Goal: Transaction & Acquisition: Subscribe to service/newsletter

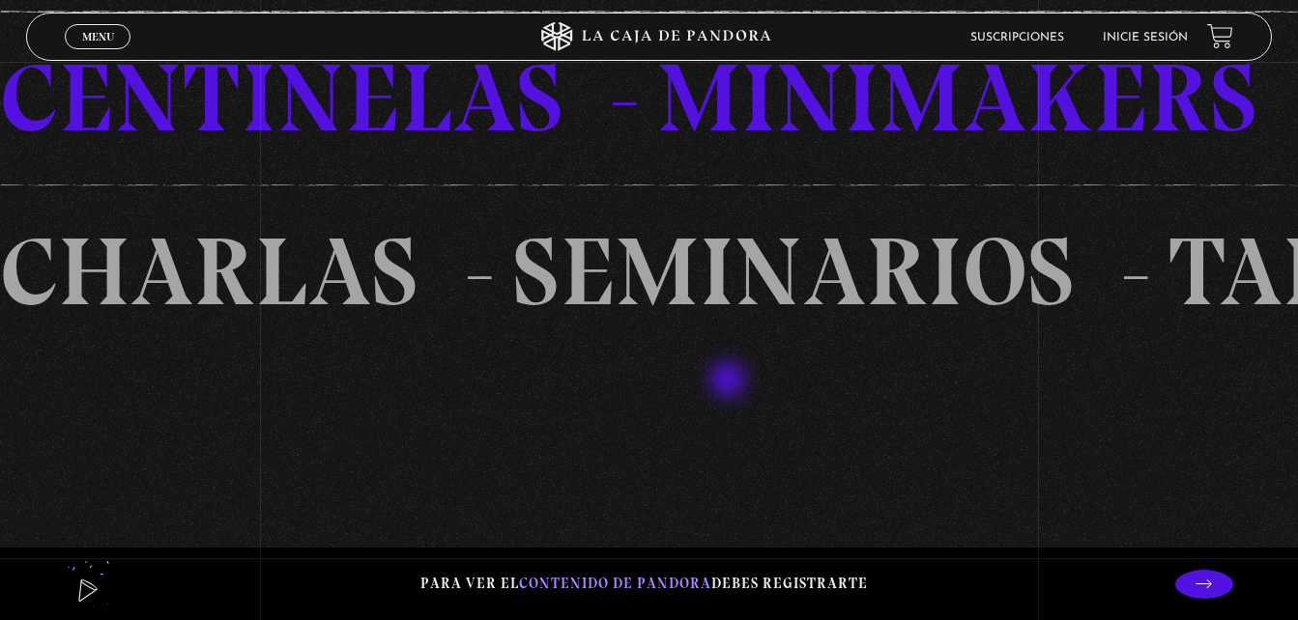
scroll to position [1353, 0]
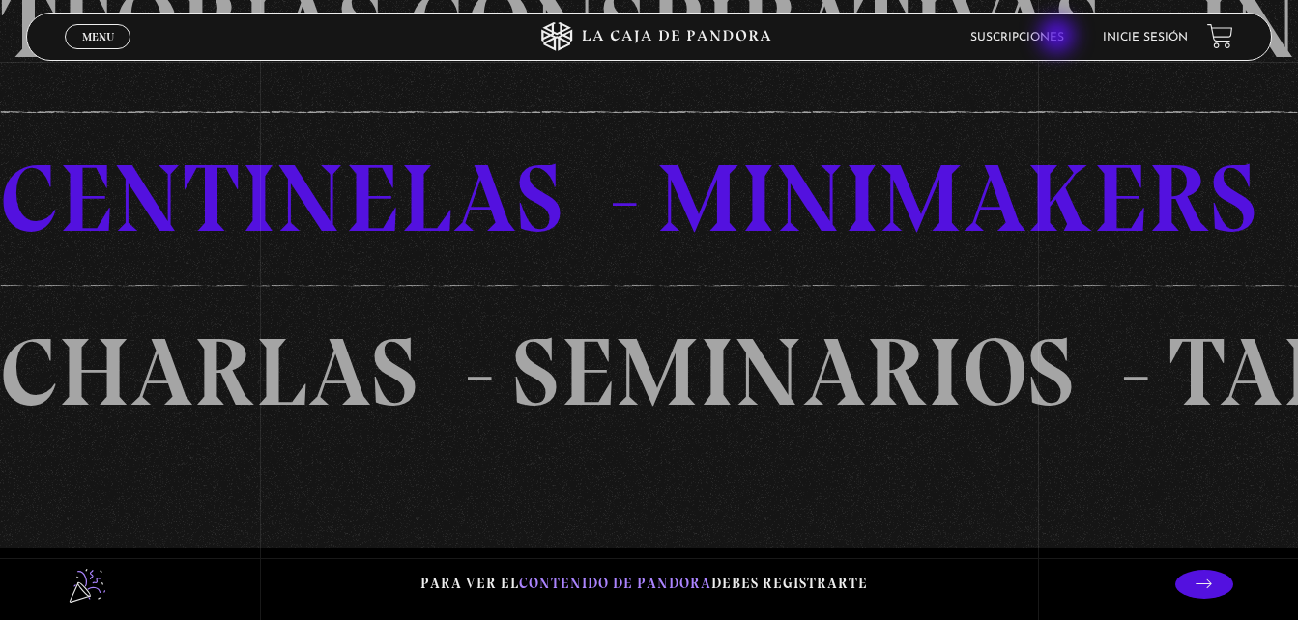
click at [1059, 38] on link "Suscripciones" at bounding box center [1017, 38] width 94 height 12
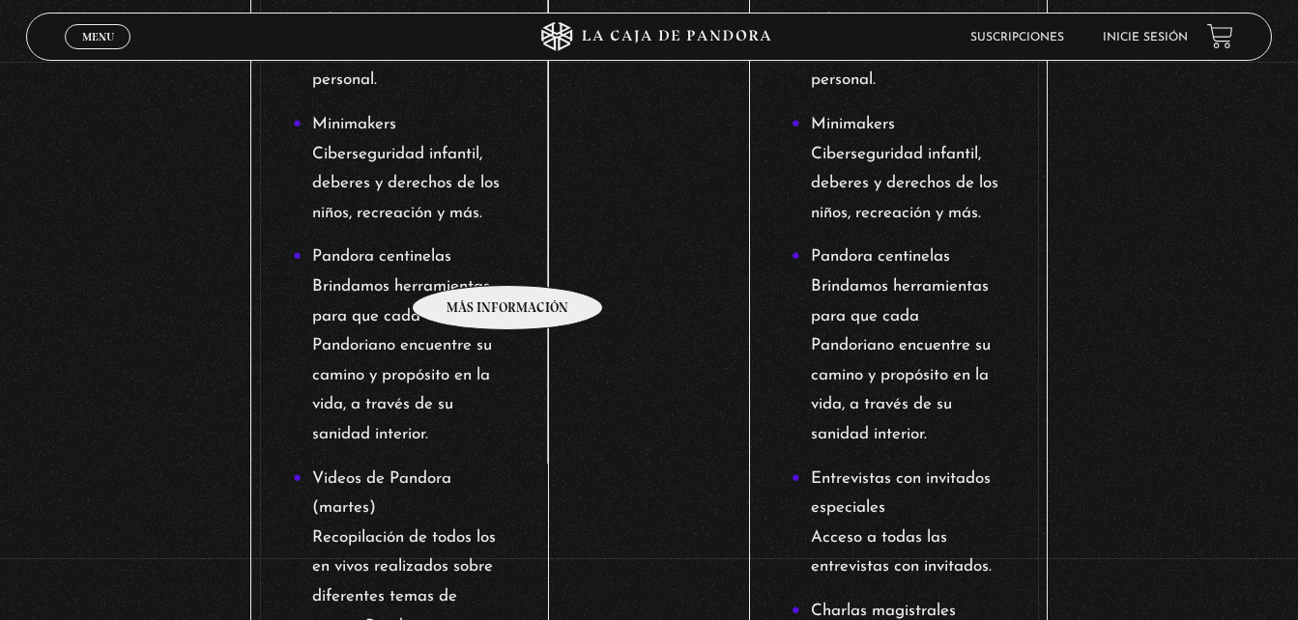
scroll to position [1546, 0]
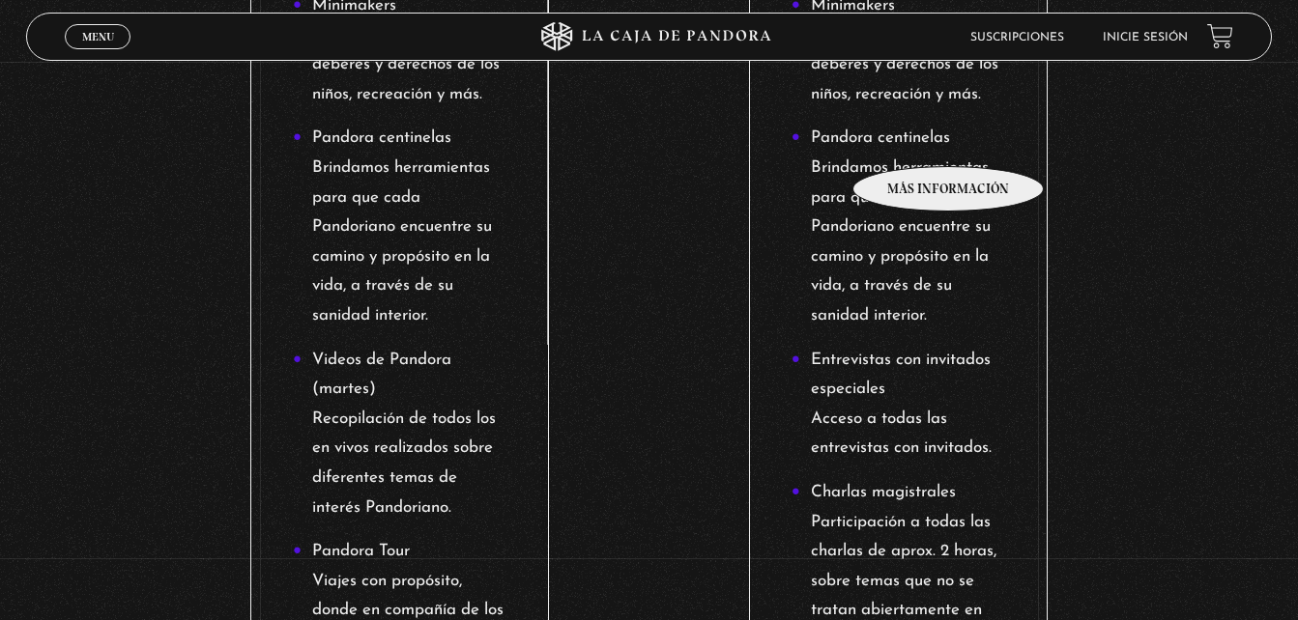
click at [949, 137] on li "Pandora centinelas Brindamos herramientas para que cada Pandoriano encuentre su…" at bounding box center [898, 227] width 214 height 207
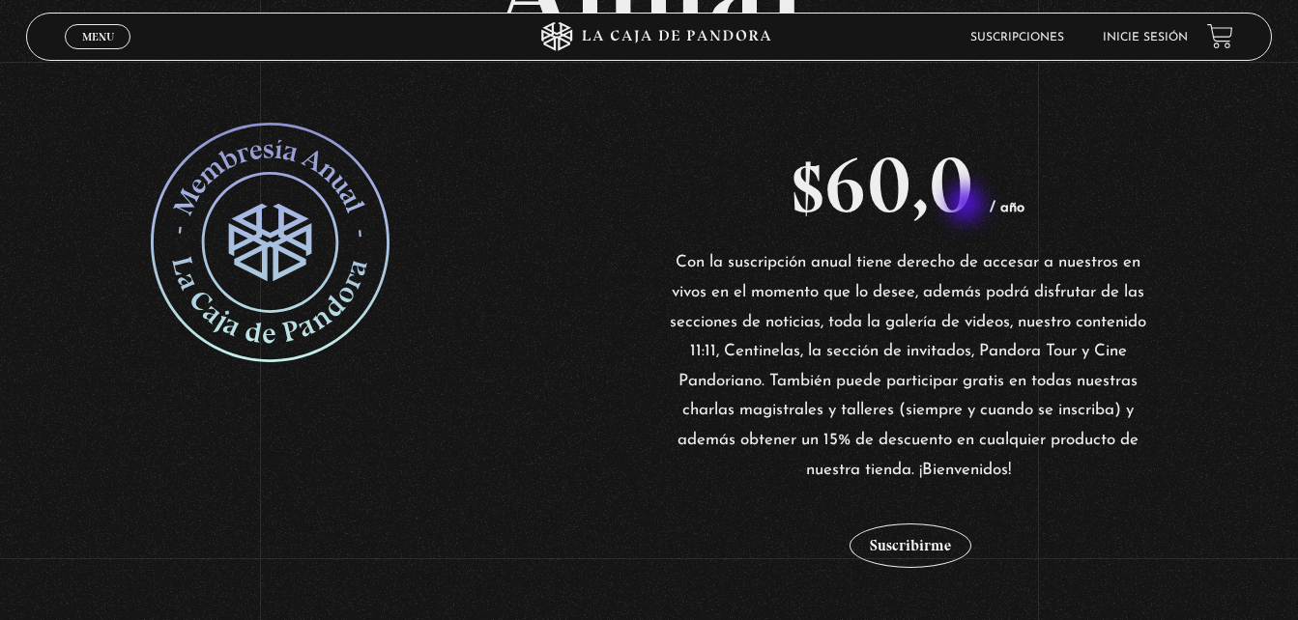
scroll to position [193, 0]
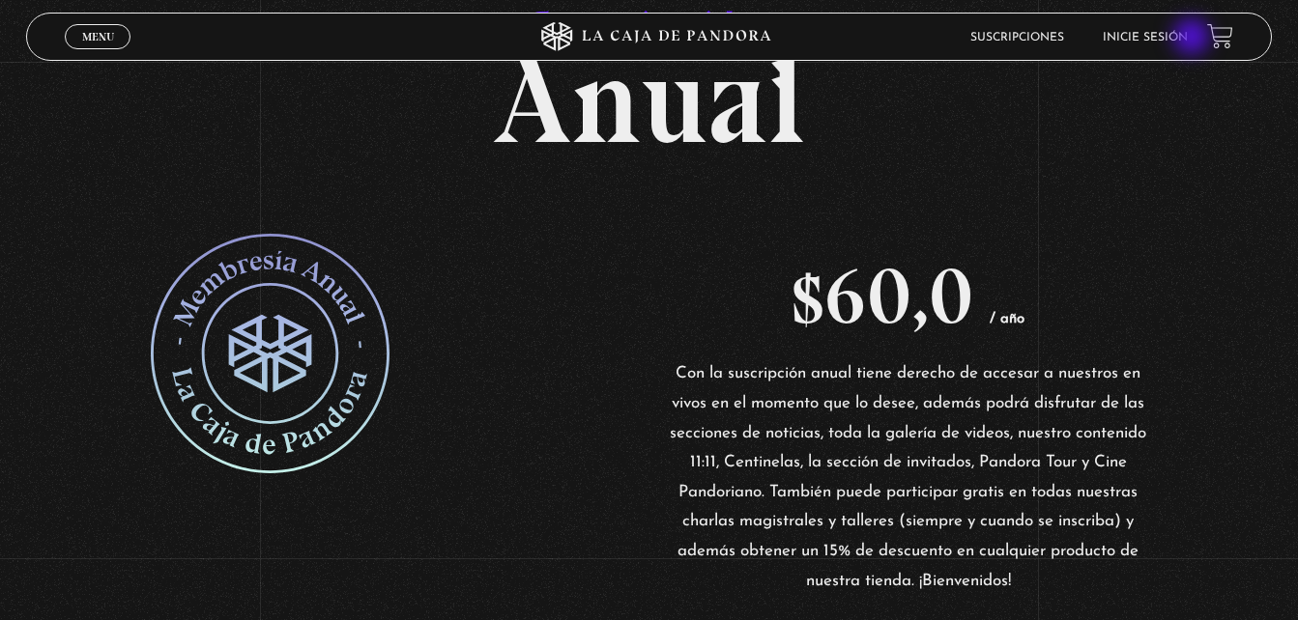
click at [1188, 39] on link "Inicie sesión" at bounding box center [1145, 38] width 85 height 12
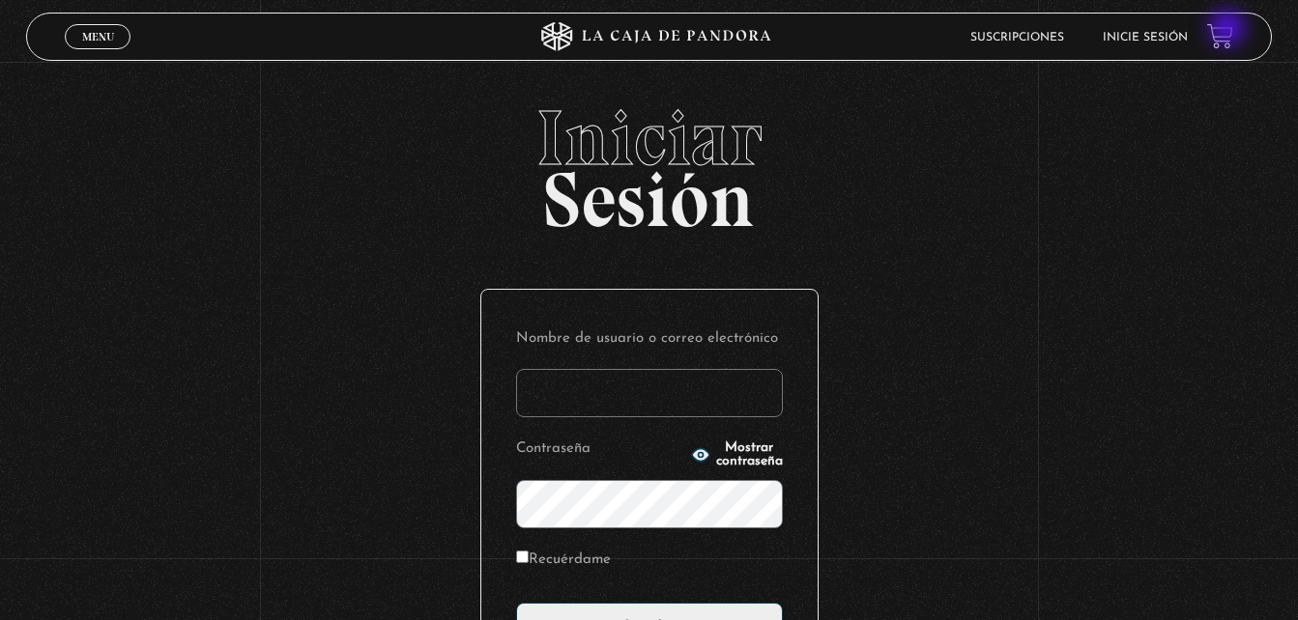
click at [1229, 30] on link at bounding box center [1220, 36] width 26 height 26
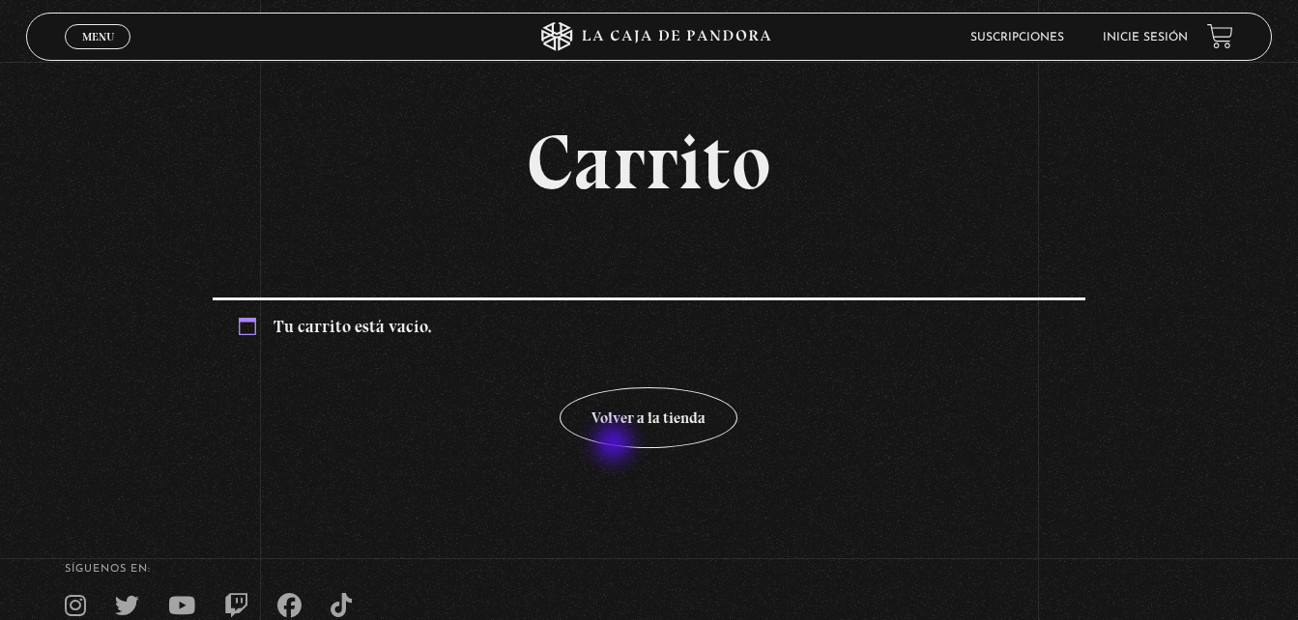
click at [616, 445] on p "Volver a la tienda" at bounding box center [649, 418] width 872 height 61
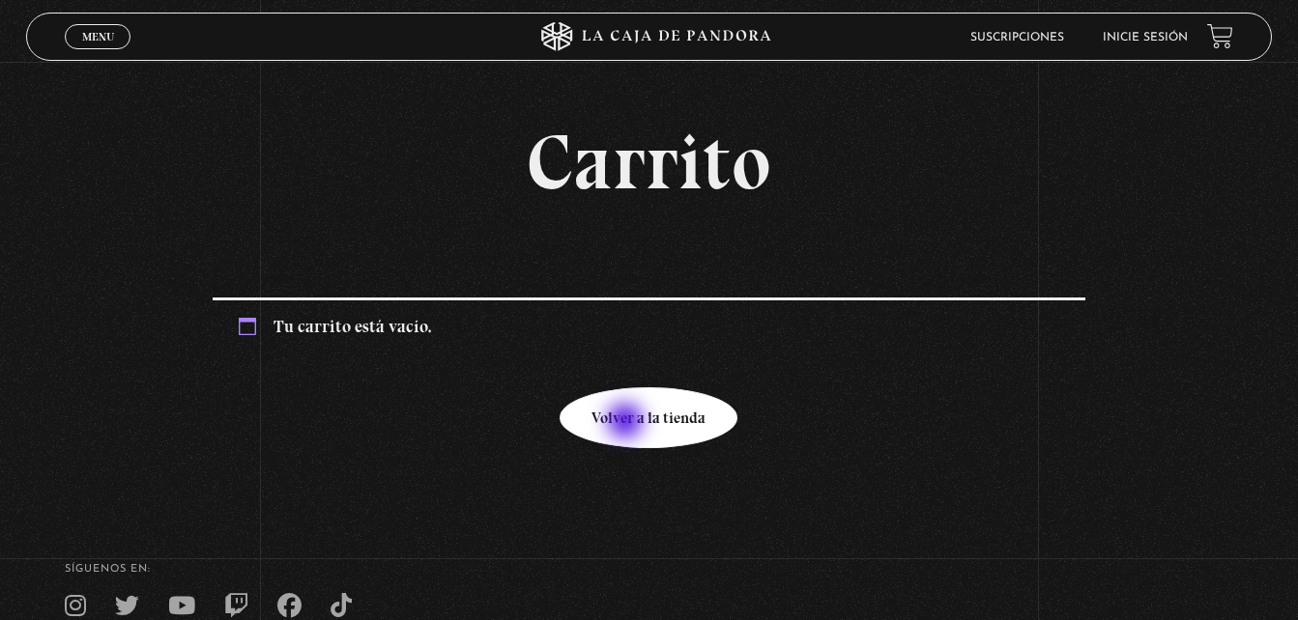
click at [628, 423] on link "Volver a la tienda" at bounding box center [649, 418] width 178 height 61
